Goal: Task Accomplishment & Management: Complete application form

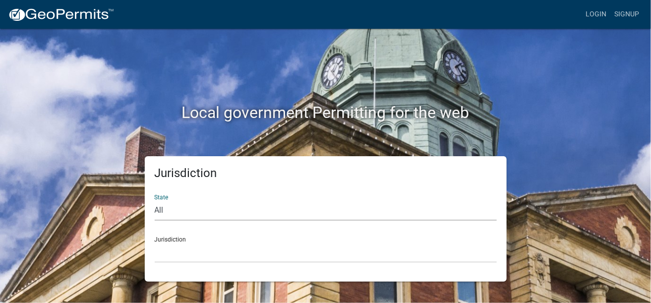
click at [164, 209] on select "All Colorado Georgia Indiana Iowa Kansas Minnesota Ohio South Carolina Wisconsin" at bounding box center [326, 210] width 342 height 20
select select "[US_STATE]"
click at [155, 200] on select "All Colorado Georgia Indiana Iowa Kansas Minnesota Ohio South Carolina Wisconsin" at bounding box center [326, 210] width 342 height 20
click at [598, 14] on link "Login" at bounding box center [595, 14] width 29 height 19
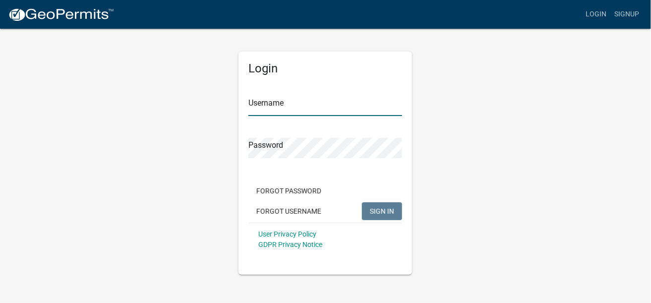
click at [270, 109] on input "Username" at bounding box center [325, 106] width 154 height 20
type input "concordtank"
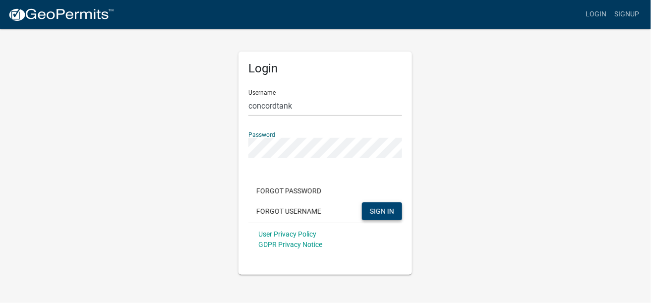
click at [376, 212] on span "SIGN IN" at bounding box center [382, 211] width 24 height 8
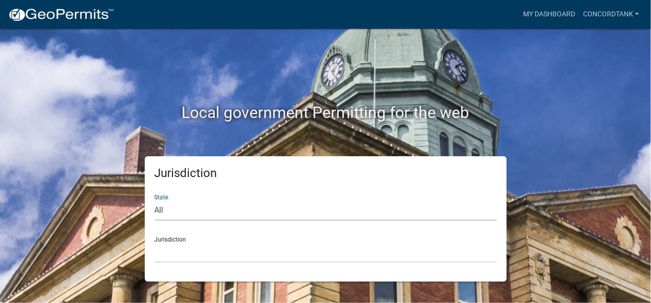
click at [163, 208] on select "All Colorado Georgia Indiana Iowa Kansas Minnesota Ohio South Carolina Wisconsin" at bounding box center [326, 210] width 342 height 20
select select "[US_STATE]"
click at [155, 200] on select "All Colorado Georgia Indiana Iowa Kansas Minnesota Ohio South Carolina Wisconsin" at bounding box center [326, 210] width 342 height 20
click at [541, 15] on link "My Dashboard" at bounding box center [549, 14] width 60 height 19
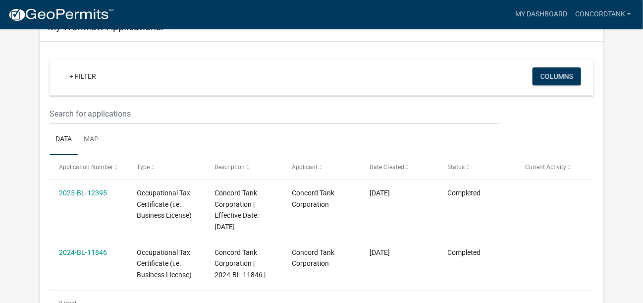
scroll to position [99, 0]
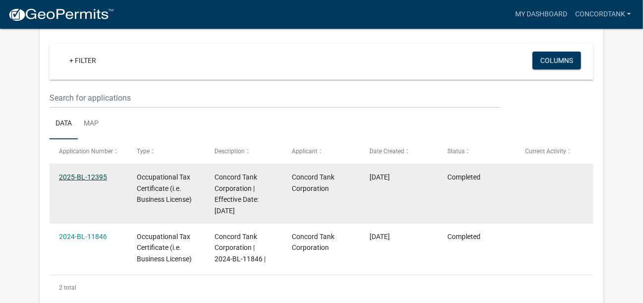
click at [79, 176] on link "2025-BL-12395" at bounding box center [83, 177] width 48 height 8
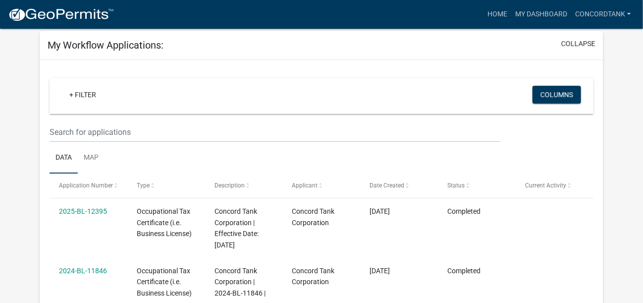
scroll to position [50, 0]
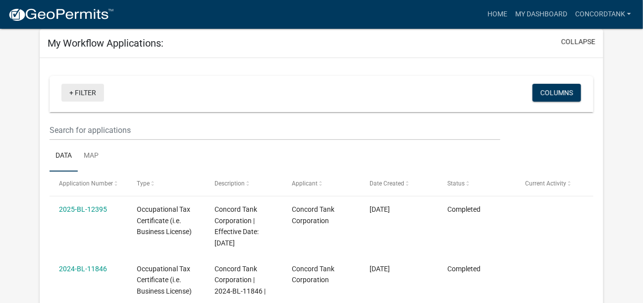
click at [91, 92] on link "+ Filter" at bounding box center [82, 93] width 43 height 18
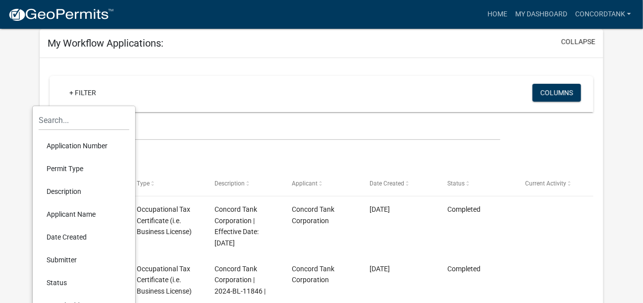
click at [116, 90] on div "+ Filter" at bounding box center [232, 94] width 357 height 20
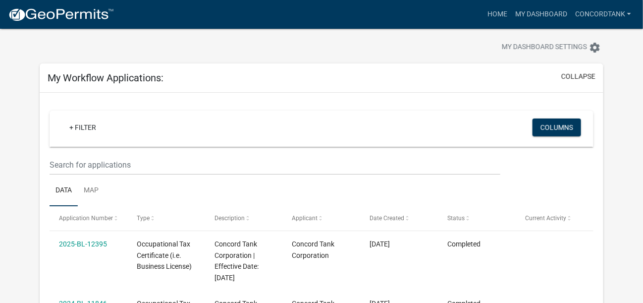
scroll to position [0, 0]
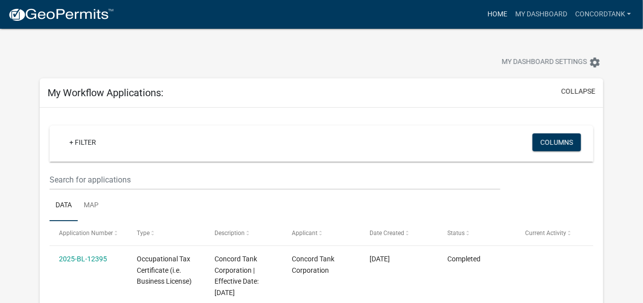
click at [494, 14] on link "Home" at bounding box center [498, 14] width 28 height 19
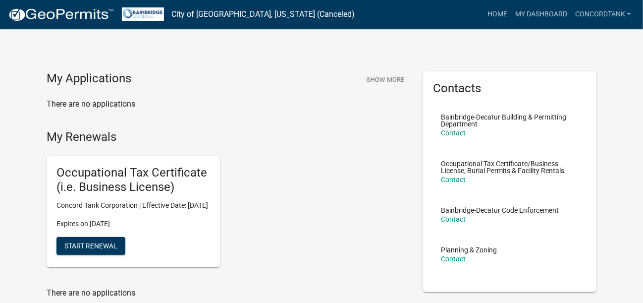
scroll to position [49, 0]
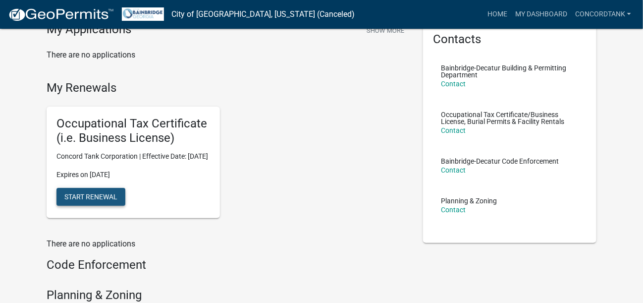
click at [91, 200] on span "Start Renewal" at bounding box center [90, 196] width 53 height 8
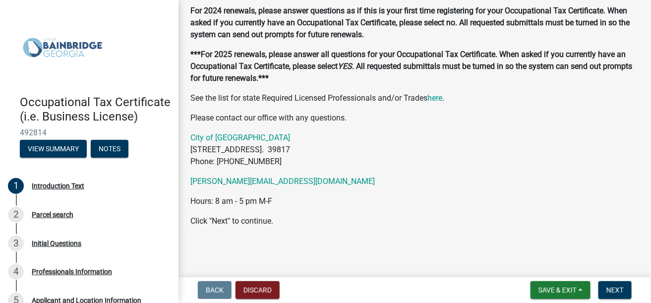
scroll to position [65, 0]
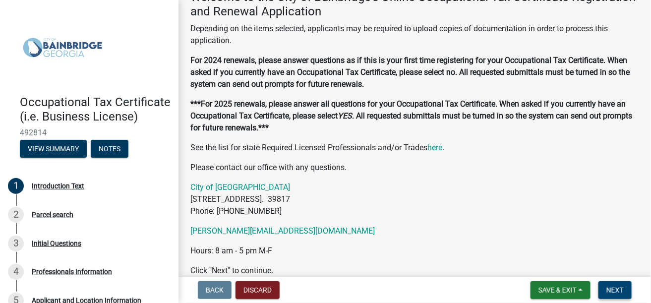
click at [610, 292] on span "Next" at bounding box center [614, 290] width 17 height 8
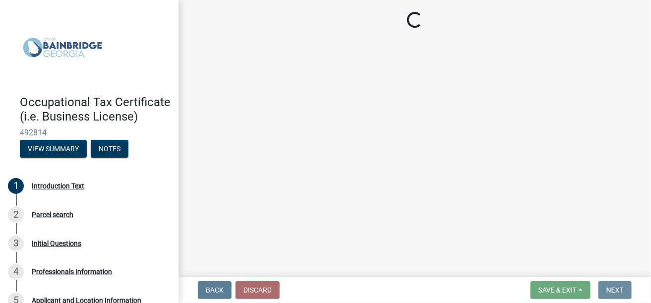
scroll to position [0, 0]
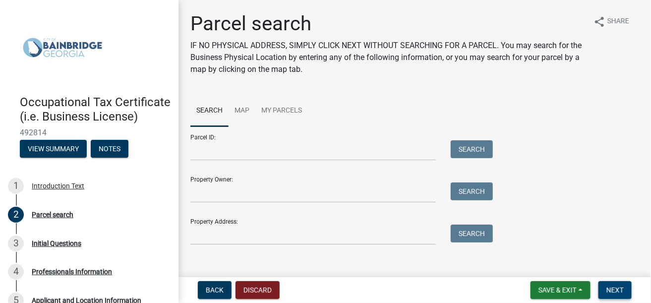
drag, startPoint x: 617, startPoint y: 291, endPoint x: 612, endPoint y: 284, distance: 8.2
click at [617, 291] on span "Next" at bounding box center [614, 290] width 17 height 8
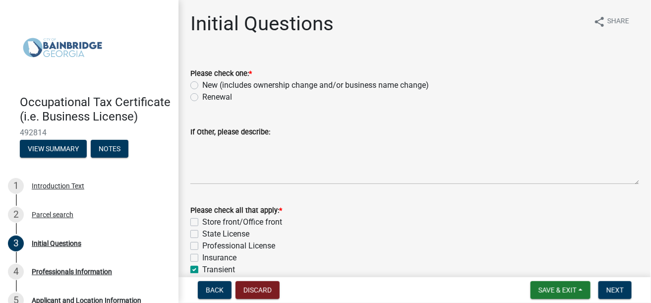
click at [202, 100] on label "Renewal" at bounding box center [217, 97] width 30 height 12
click at [202, 98] on input "Renewal" at bounding box center [205, 94] width 6 height 6
radio input "true"
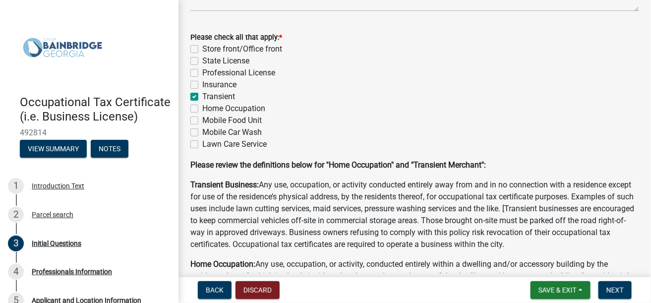
scroll to position [172, 0]
click at [624, 289] on button "Next" at bounding box center [614, 290] width 33 height 18
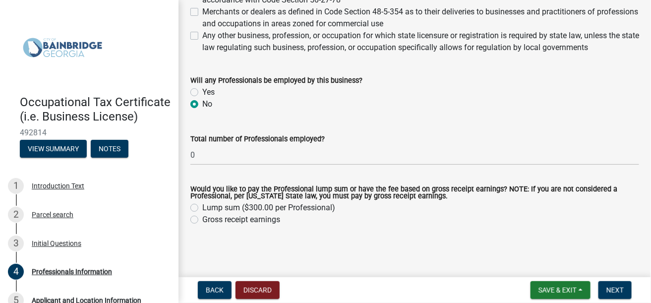
scroll to position [564, 0]
click at [202, 222] on label "Gross receipt earnings" at bounding box center [241, 220] width 78 height 12
click at [202, 220] on input "Gross receipt earnings" at bounding box center [205, 217] width 6 height 6
radio input "true"
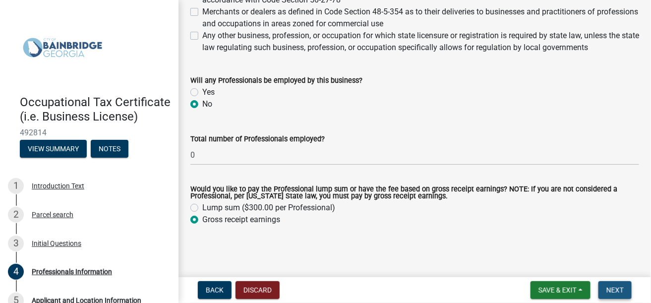
click at [611, 292] on span "Next" at bounding box center [614, 290] width 17 height 8
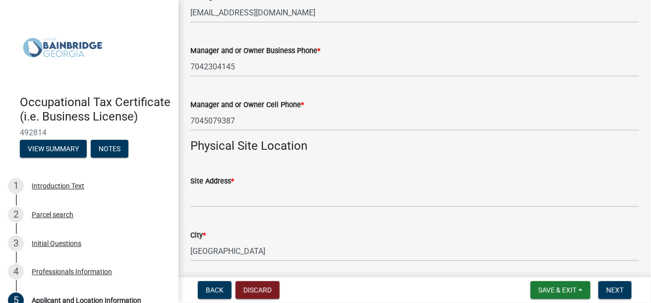
scroll to position [694, 0]
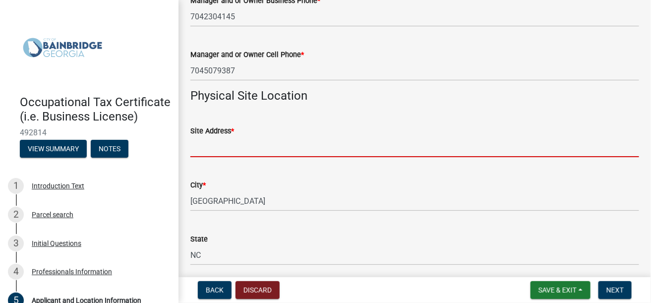
click at [211, 146] on input "Site Address *" at bounding box center [414, 147] width 449 height 20
type input "[STREET_ADDRESS]"
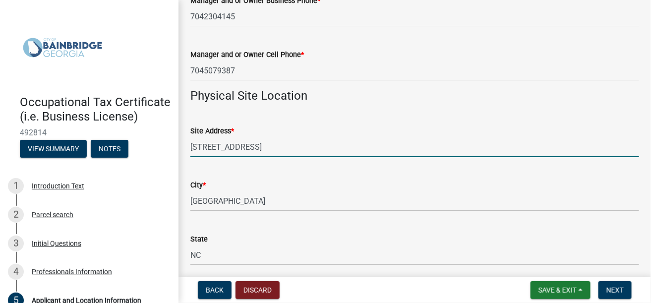
type input "28025"
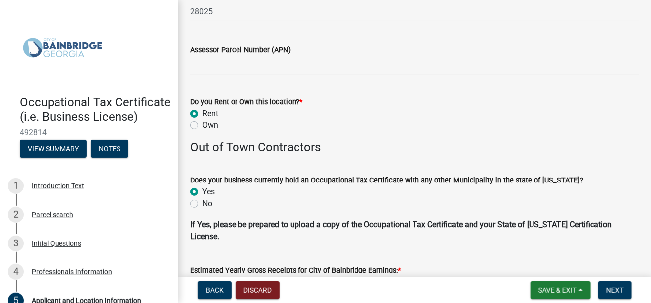
scroll to position [1040, 0]
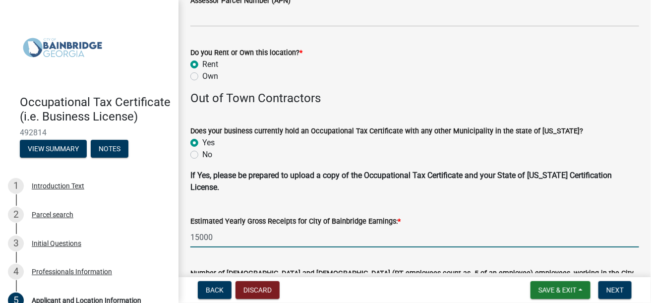
drag, startPoint x: 190, startPoint y: 235, endPoint x: 217, endPoint y: 237, distance: 26.8
click at [217, 237] on input "15000" at bounding box center [414, 237] width 449 height 20
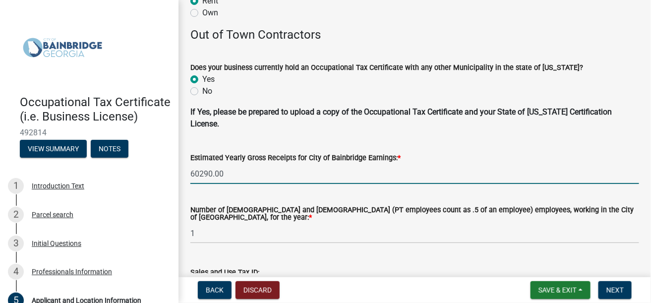
scroll to position [1140, 0]
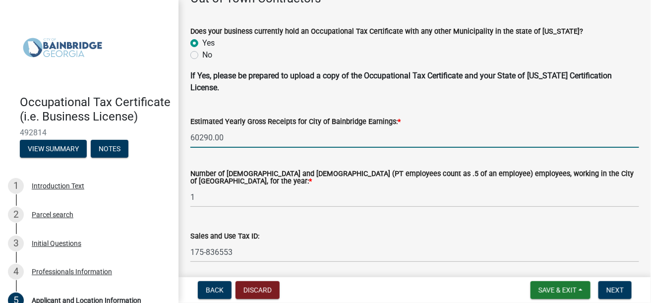
click at [199, 137] on input "60290.00" at bounding box center [414, 137] width 449 height 20
type input "60290"
click at [296, 163] on div "Number of full-time and part-time (PT employees count as .5 of an employee) emp…" at bounding box center [414, 182] width 449 height 50
click at [197, 137] on input "60290" at bounding box center [414, 137] width 449 height 20
click at [244, 161] on div "Number of full-time and part-time (PT employees count as .5 of an employee) emp…" at bounding box center [414, 182] width 449 height 50
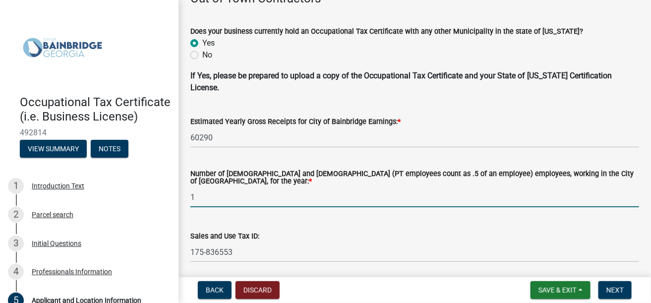
click at [196, 192] on input "1" at bounding box center [414, 197] width 449 height 20
click at [190, 192] on input "1" at bounding box center [414, 197] width 449 height 20
type input "7"
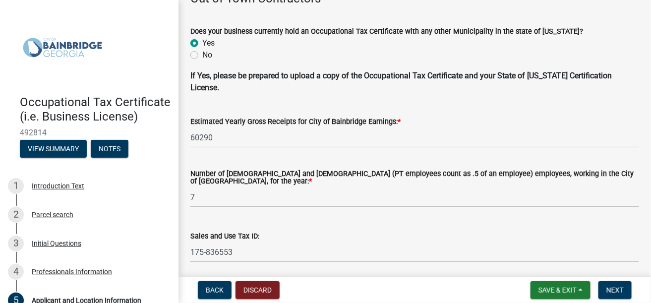
click at [330, 216] on div "Sales and Use Tax ID: 175-836553" at bounding box center [414, 239] width 449 height 46
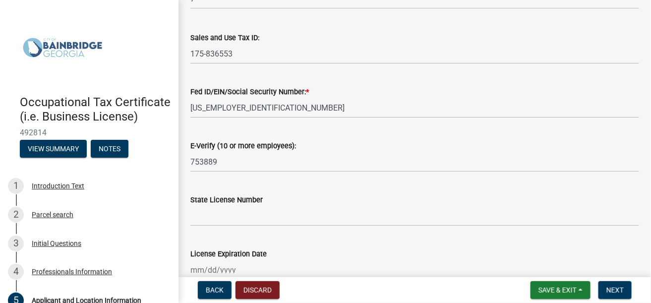
scroll to position [1388, 0]
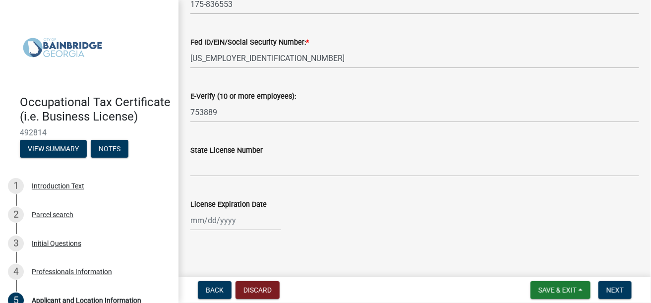
drag, startPoint x: 377, startPoint y: 99, endPoint x: 351, endPoint y: 84, distance: 29.1
click at [351, 84] on div "E-Verify (10 or more employees): 753889" at bounding box center [414, 99] width 449 height 46
click at [625, 293] on button "Next" at bounding box center [614, 290] width 33 height 18
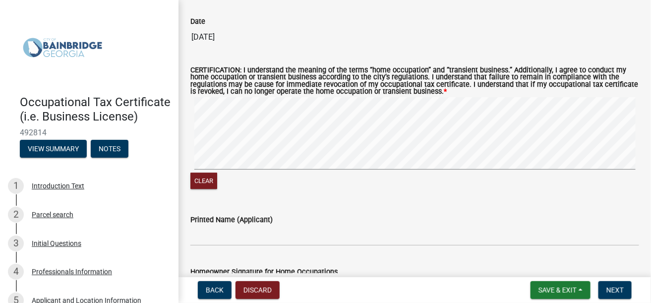
scroll to position [1040, 0]
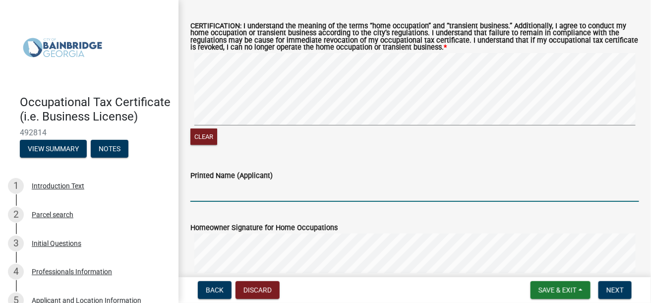
click at [231, 192] on input "Printed Name (Applicant)" at bounding box center [414, 191] width 449 height 20
type input "Lynn G Kinley"
click at [351, 149] on wm-data-entity-input "CERTIFICATION: I understand the meaning of the terms “home occupation” and “tra…" at bounding box center [414, 83] width 449 height 145
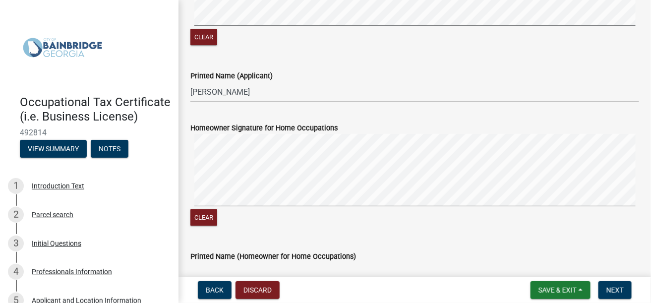
scroll to position [1140, 0]
click at [623, 289] on span "Next" at bounding box center [614, 290] width 17 height 8
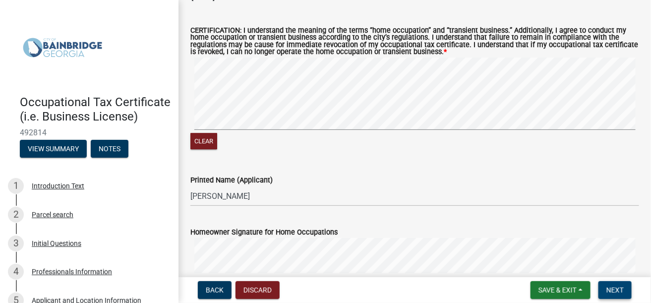
scroll to position [1040, 0]
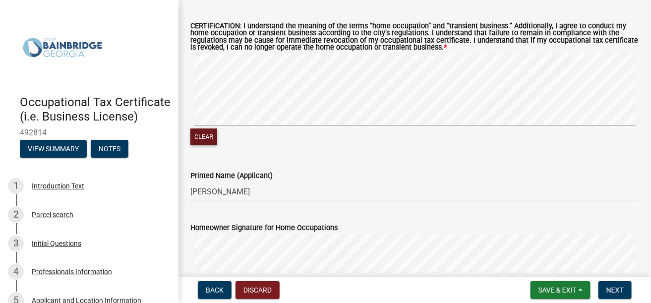
click at [208, 141] on button "Clear" at bounding box center [203, 136] width 27 height 16
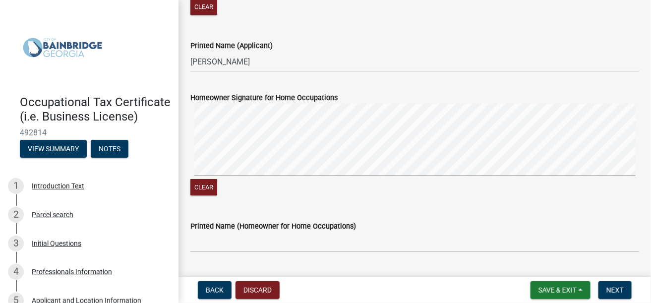
scroll to position [1170, 0]
click at [624, 291] on button "Next" at bounding box center [614, 290] width 33 height 18
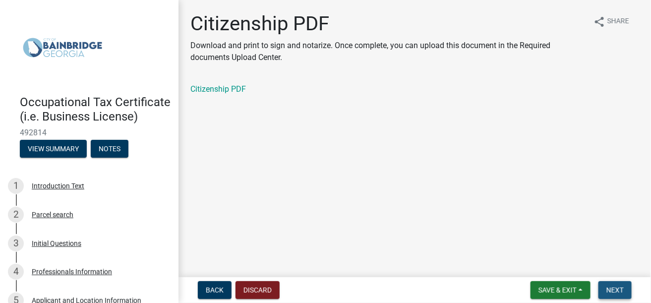
click at [622, 293] on span "Next" at bounding box center [614, 290] width 17 height 8
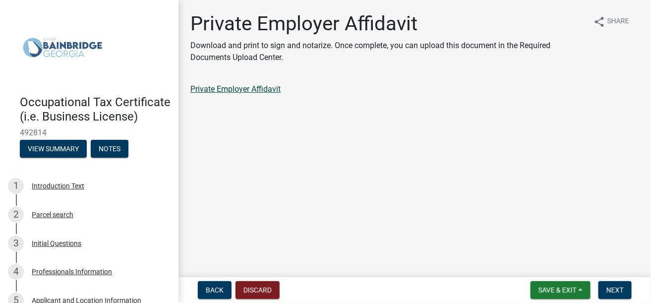
click at [266, 89] on link "Private Employer Affidavit" at bounding box center [235, 88] width 90 height 9
click at [611, 289] on span "Next" at bounding box center [614, 290] width 17 height 8
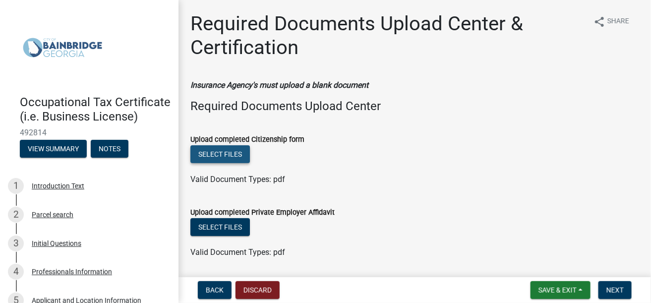
click at [231, 156] on button "Select files" at bounding box center [219, 154] width 59 height 18
click at [234, 155] on button "Select files" at bounding box center [219, 154] width 59 height 18
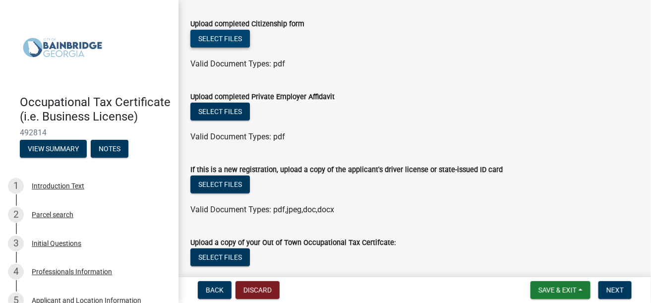
scroll to position [149, 0]
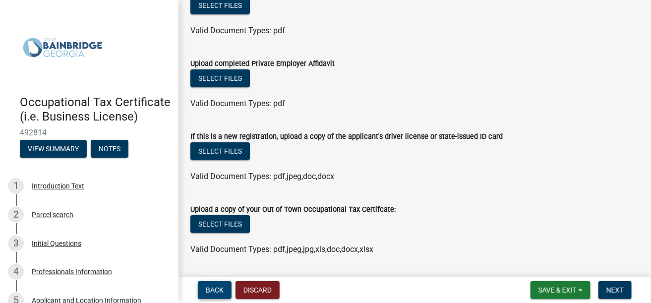
click at [215, 291] on span "Back" at bounding box center [215, 290] width 18 height 8
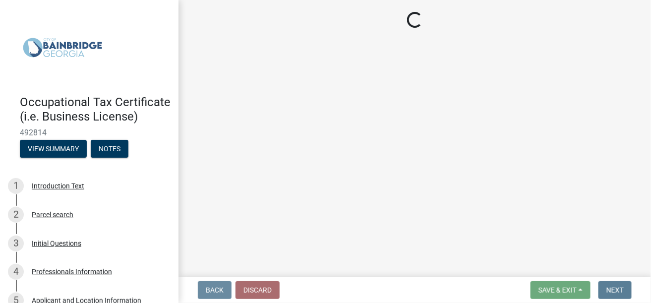
scroll to position [0, 0]
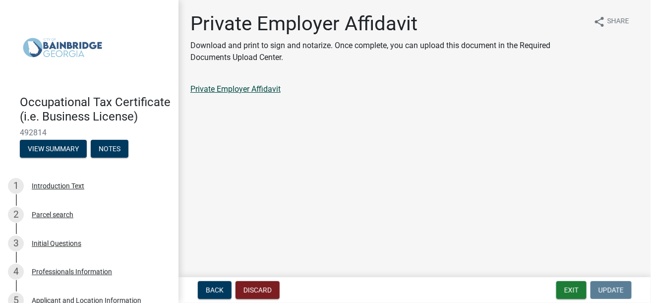
click at [263, 90] on link "Private Employer Affidavit" at bounding box center [235, 88] width 90 height 9
click at [216, 288] on span "Back" at bounding box center [215, 290] width 18 height 8
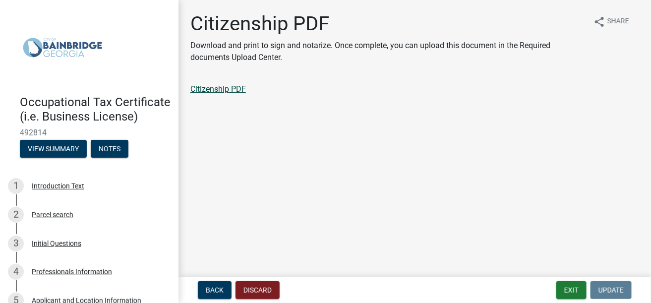
click at [228, 90] on link "Citizenship PDF" at bounding box center [218, 88] width 56 height 9
drag, startPoint x: 216, startPoint y: 288, endPoint x: 215, endPoint y: 284, distance: 5.1
click at [216, 288] on span "Back" at bounding box center [215, 290] width 18 height 8
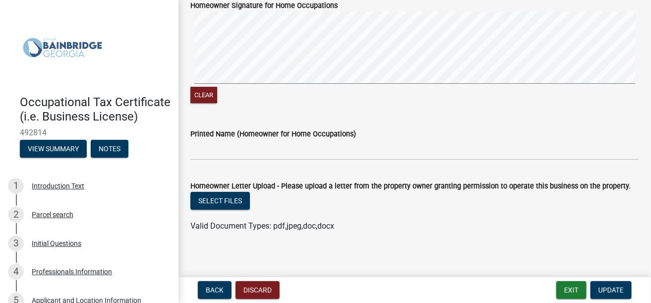
scroll to position [1269, 0]
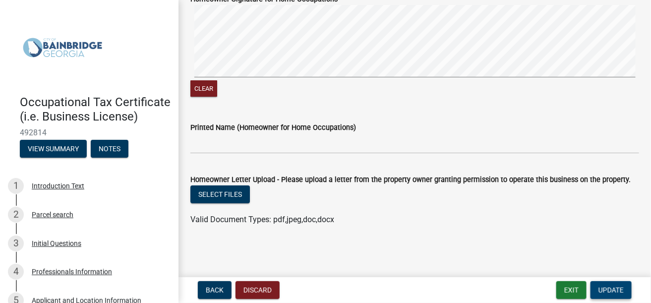
click at [615, 289] on span "Update" at bounding box center [610, 290] width 25 height 8
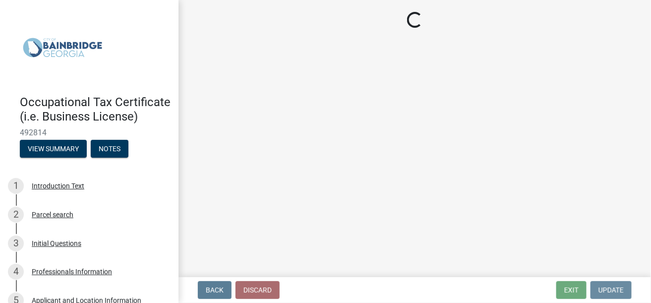
scroll to position [0, 0]
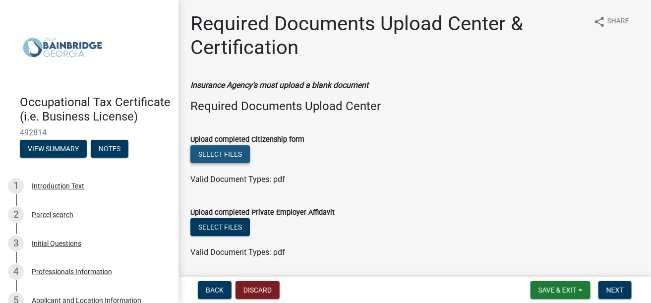
click at [218, 154] on button "Select files" at bounding box center [219, 154] width 59 height 18
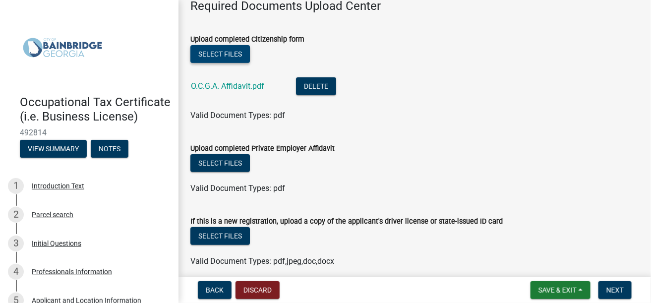
scroll to position [149, 0]
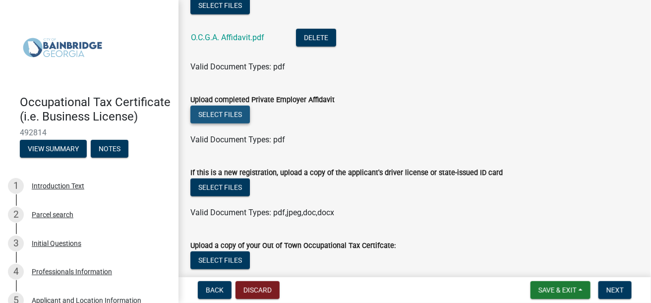
click at [217, 115] on button "Select files" at bounding box center [219, 115] width 59 height 18
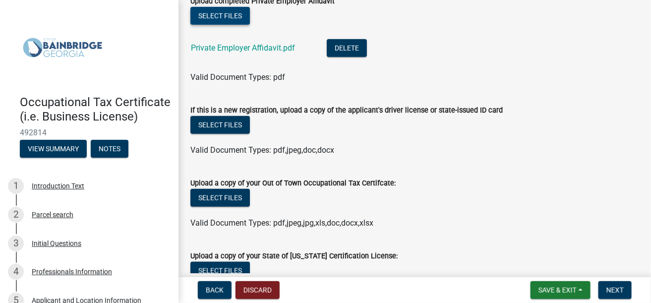
scroll to position [297, 0]
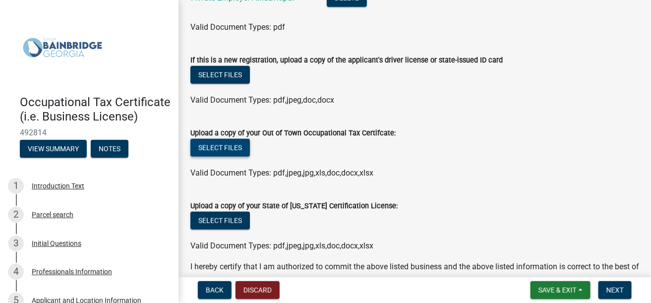
click at [221, 151] on button "Select files" at bounding box center [219, 148] width 59 height 18
click at [222, 151] on button "Select files" at bounding box center [219, 148] width 59 height 18
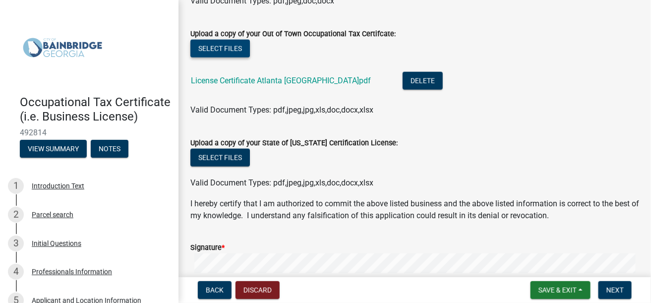
scroll to position [446, 0]
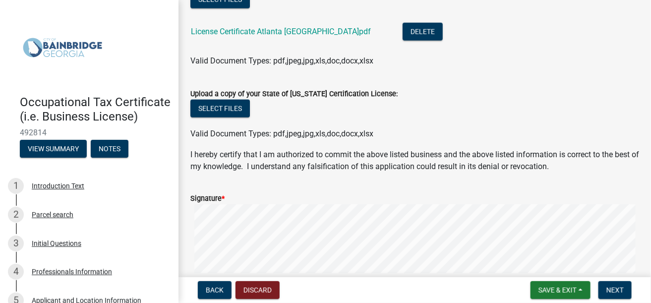
drag, startPoint x: 233, startPoint y: 187, endPoint x: 250, endPoint y: 186, distance: 16.9
click at [250, 186] on form "Signature * Clear" at bounding box center [414, 238] width 449 height 117
click at [214, 199] on label "Signature *" at bounding box center [207, 198] width 34 height 7
click at [220, 197] on label "Signature *" at bounding box center [207, 198] width 34 height 7
drag, startPoint x: 199, startPoint y: 177, endPoint x: 210, endPoint y: 179, distance: 11.5
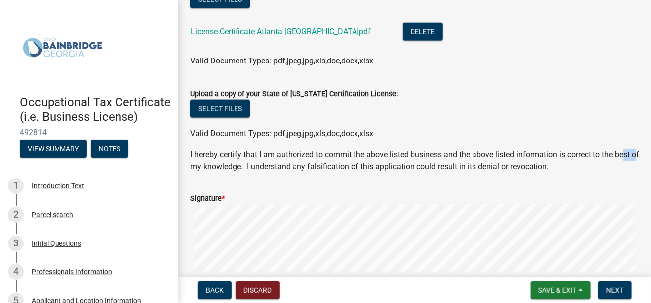
click at [210, 179] on wm-data-entity-input "I hereby certify that I am authorized to commit the above listed business and t…" at bounding box center [414, 165] width 449 height 32
click at [257, 193] on div "Signature *" at bounding box center [414, 198] width 449 height 12
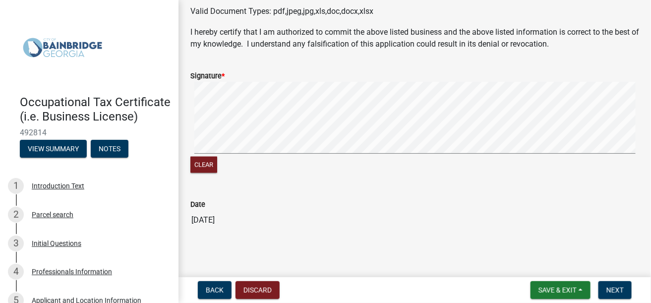
scroll to position [571, 0]
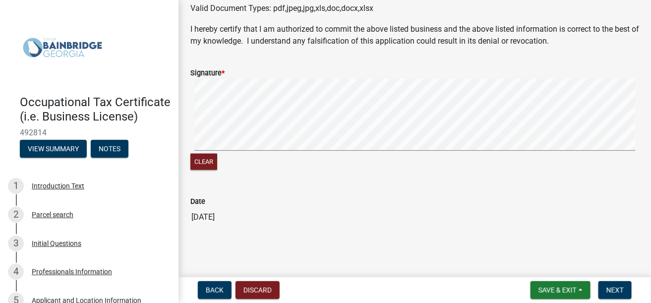
drag, startPoint x: 488, startPoint y: 155, endPoint x: 460, endPoint y: 70, distance: 89.2
click at [461, 70] on div "Signature *" at bounding box center [414, 73] width 449 height 12
click at [616, 289] on span "Next" at bounding box center [614, 290] width 17 height 8
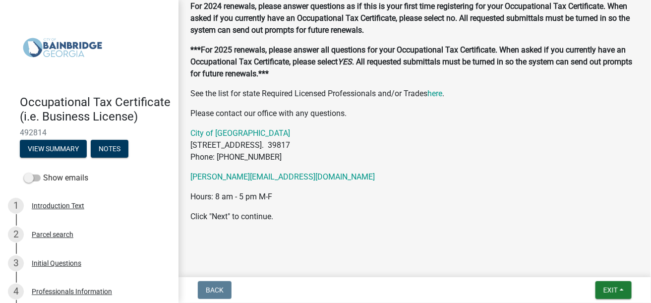
scroll to position [284, 0]
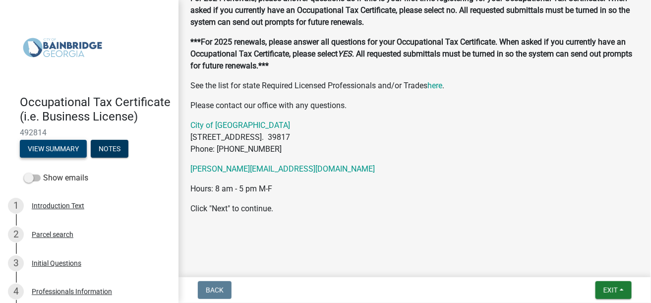
click at [61, 158] on button "View Summary" at bounding box center [53, 149] width 67 height 18
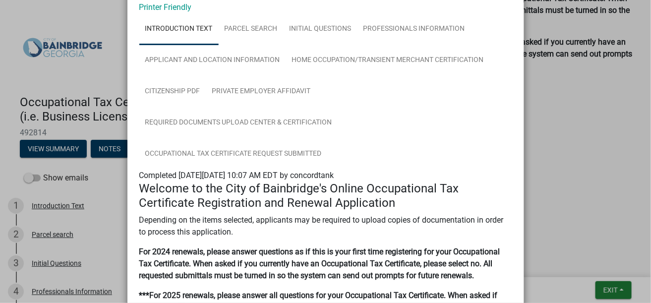
scroll to position [0, 0]
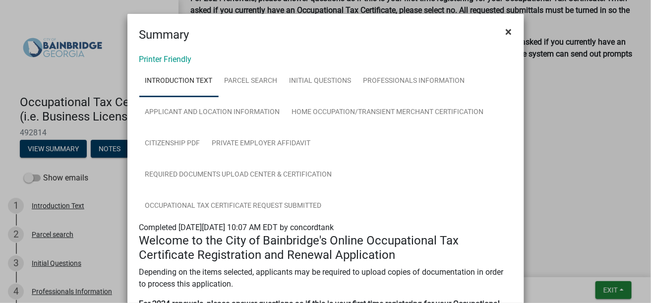
click at [506, 30] on span "×" at bounding box center [509, 32] width 6 height 14
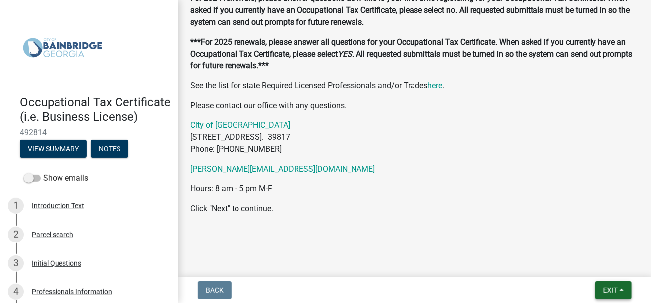
click at [606, 289] on span "Exit" at bounding box center [610, 290] width 14 height 8
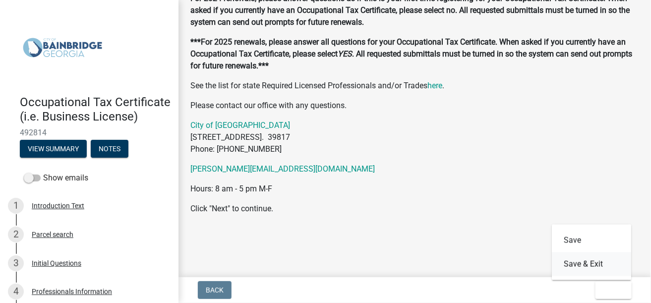
click at [584, 263] on button "Save & Exit" at bounding box center [591, 264] width 79 height 24
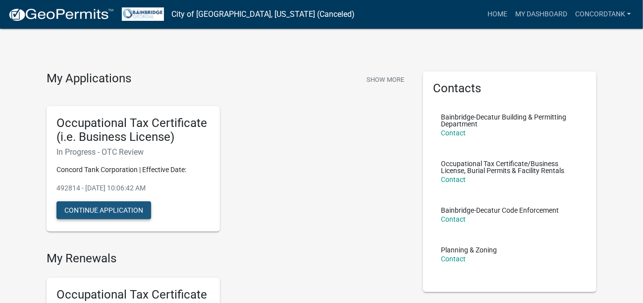
click at [99, 209] on button "Continue Application" at bounding box center [104, 210] width 95 height 18
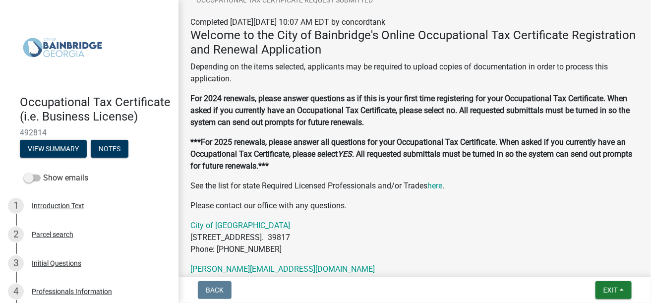
scroll to position [198, 0]
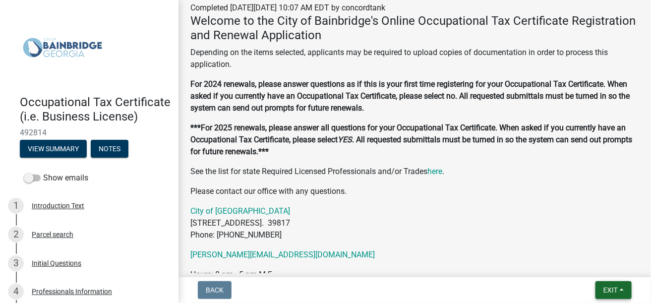
click at [611, 292] on span "Exit" at bounding box center [610, 290] width 14 height 8
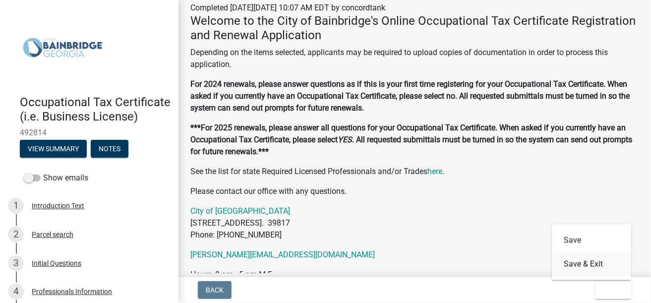
click at [575, 265] on button "Save & Exit" at bounding box center [591, 264] width 79 height 24
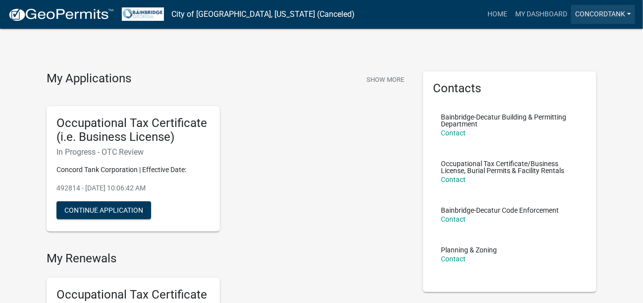
click at [625, 13] on link "concordtank" at bounding box center [603, 14] width 64 height 19
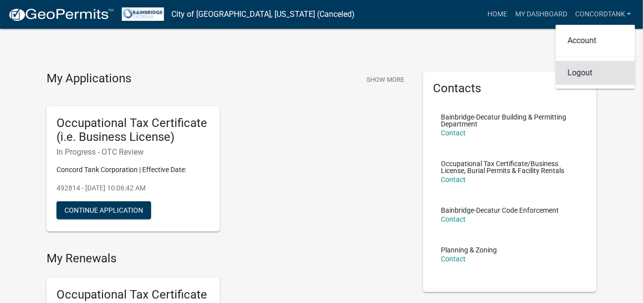
click at [568, 72] on link "Logout" at bounding box center [595, 73] width 79 height 24
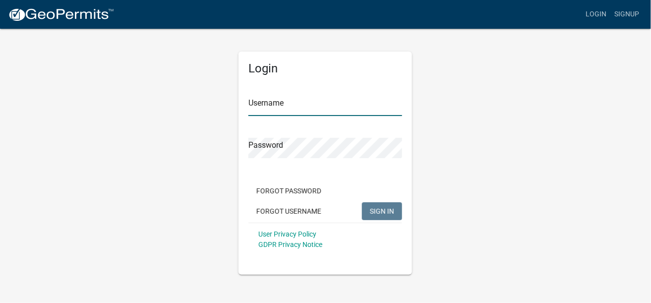
click at [306, 104] on input "Username" at bounding box center [325, 106] width 154 height 20
type input "concordtank"
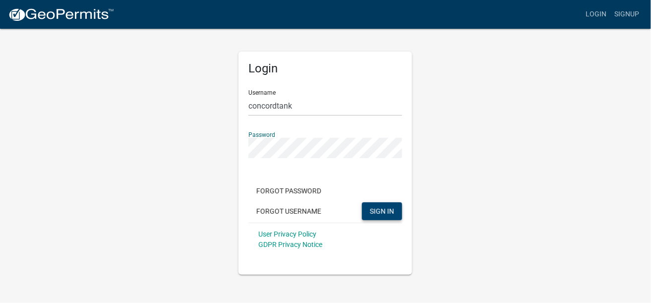
click at [373, 208] on span "SIGN IN" at bounding box center [382, 211] width 24 height 8
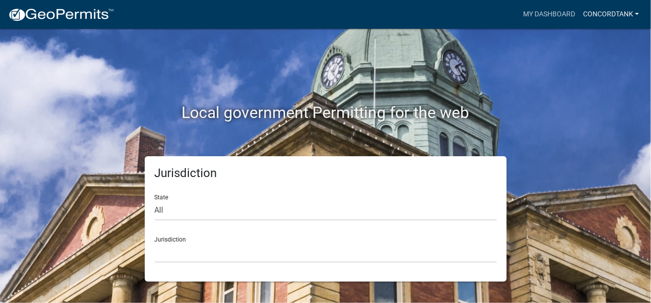
click at [587, 15] on link "concordtank" at bounding box center [611, 14] width 64 height 19
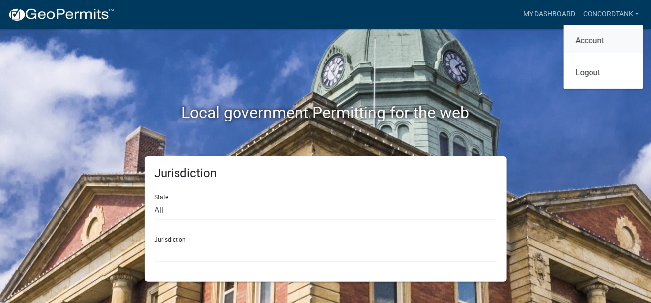
click at [582, 43] on link "Account" at bounding box center [603, 41] width 79 height 24
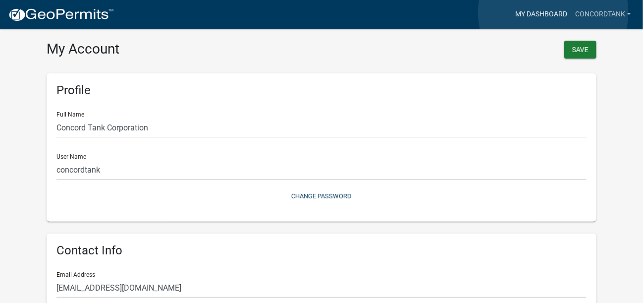
click at [554, 12] on link "My Dashboard" at bounding box center [541, 14] width 60 height 19
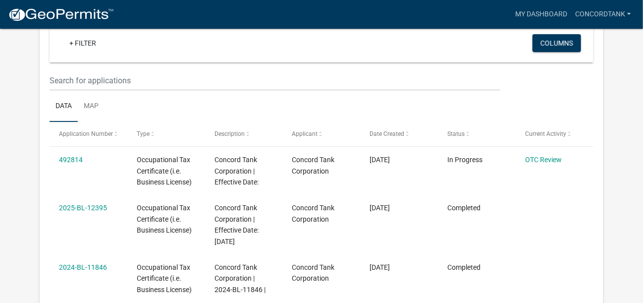
scroll to position [149, 0]
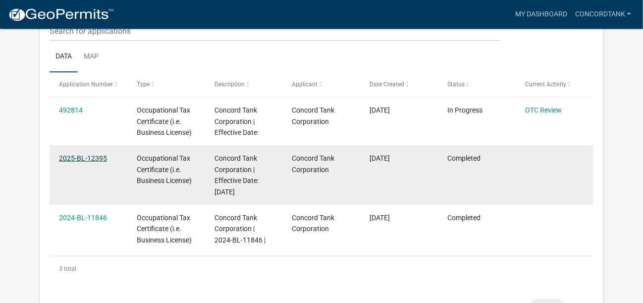
click at [77, 159] on link "2025-BL-12395" at bounding box center [83, 158] width 48 height 8
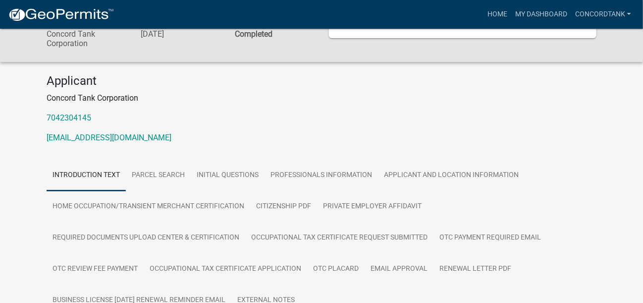
scroll to position [69, 0]
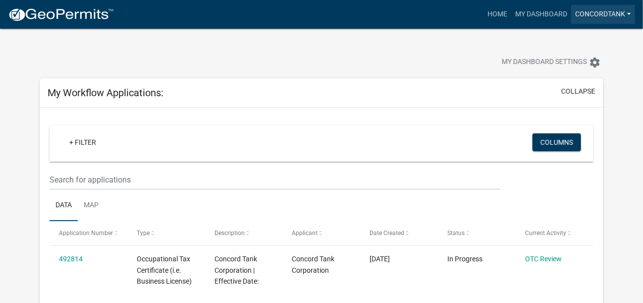
click at [625, 14] on link "concordtank" at bounding box center [603, 14] width 64 height 19
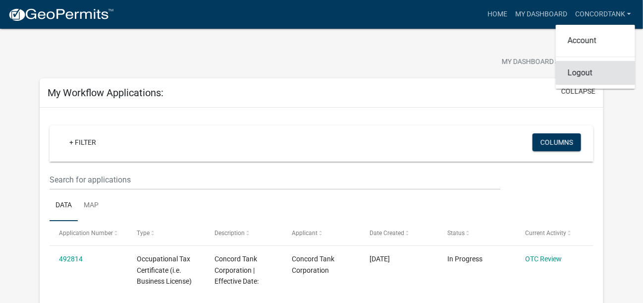
click at [581, 75] on link "Logout" at bounding box center [595, 73] width 79 height 24
